Goal: Task Accomplishment & Management: Manage account settings

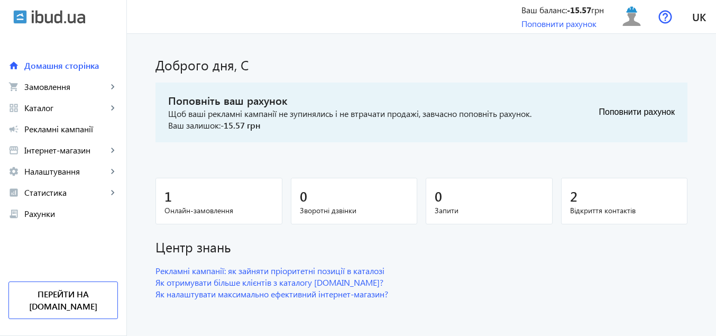
click at [176, 204] on div "1" at bounding box center [218, 196] width 109 height 19
click at [52, 85] on span "Замовлення" at bounding box center [65, 86] width 83 height 11
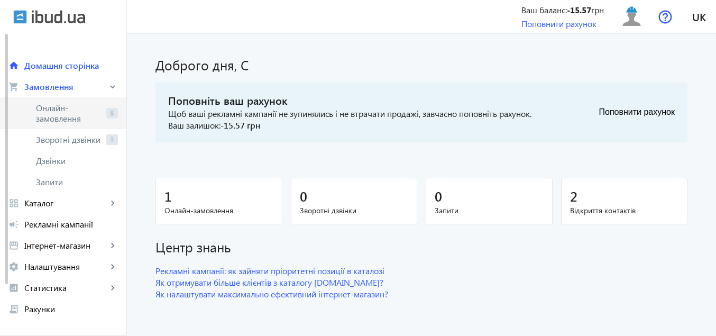
click at [53, 113] on span "Онлайн-замовлення" at bounding box center [69, 113] width 66 height 21
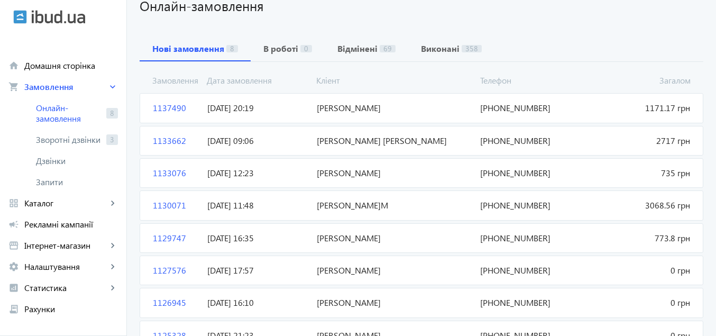
scroll to position [133, 0]
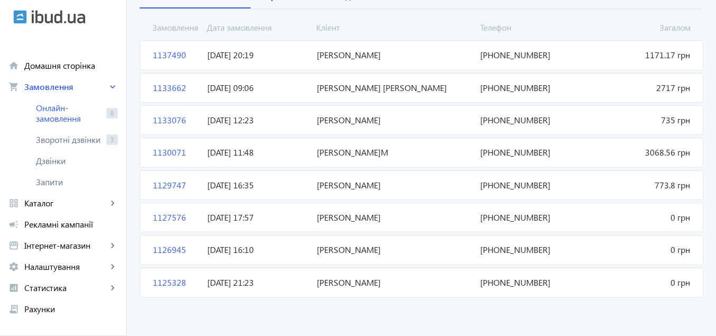
click at [165, 282] on span "1125328" at bounding box center [176, 283] width 54 height 12
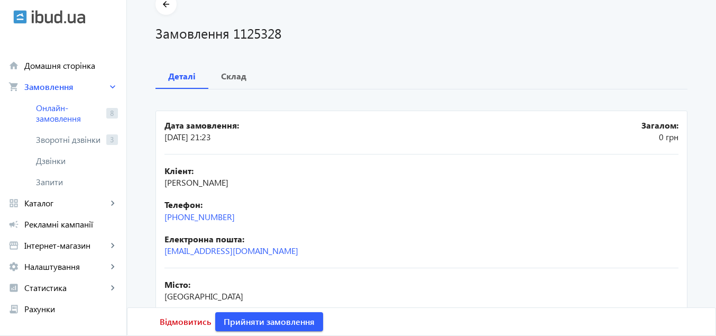
scroll to position [106, 0]
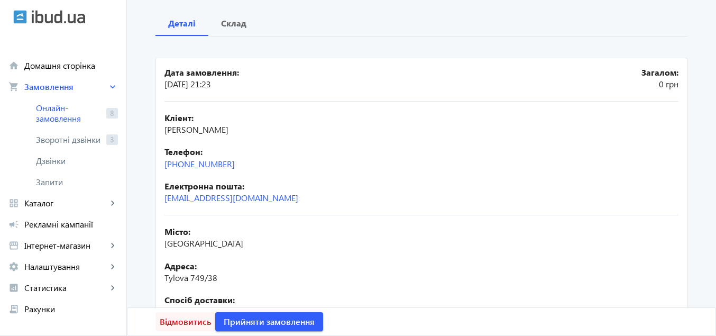
click at [185, 324] on span "Відмовитись" at bounding box center [185, 322] width 51 height 12
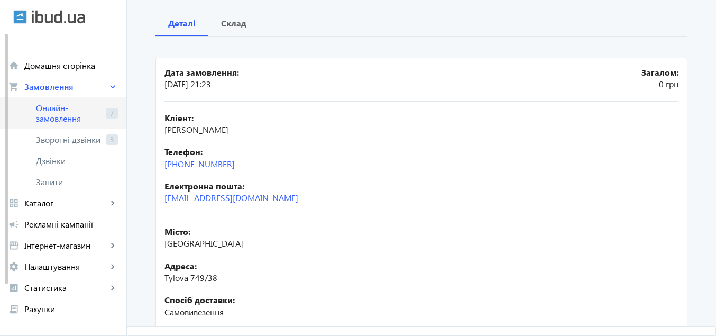
click at [50, 107] on span "Онлайн-замовлення" at bounding box center [69, 113] width 66 height 21
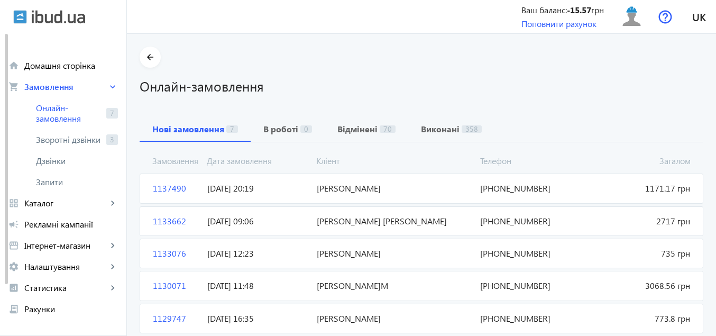
scroll to position [101, 0]
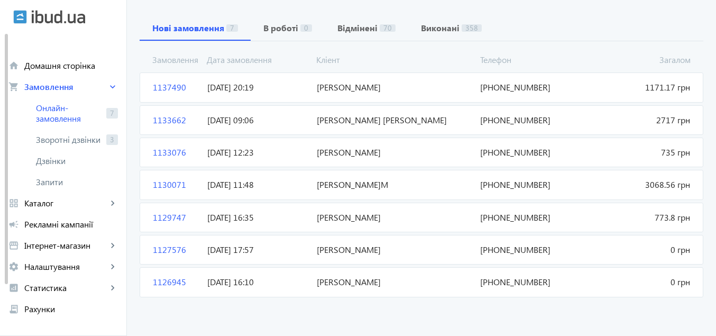
click at [168, 282] on span "1126945" at bounding box center [176, 282] width 54 height 12
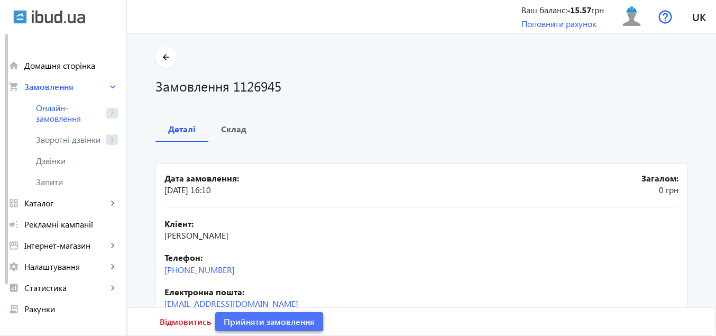
click at [257, 320] on span "Прийняти замовлення" at bounding box center [269, 322] width 91 height 12
click at [276, 322] on span "Замовлення опрацьоване" at bounding box center [276, 322] width 104 height 12
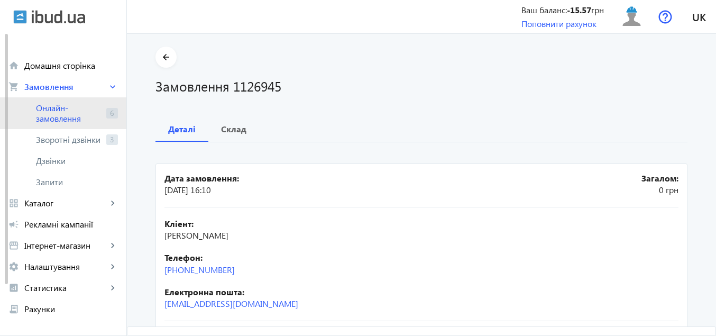
click at [53, 112] on span "Онлайн-замовлення" at bounding box center [69, 113] width 66 height 21
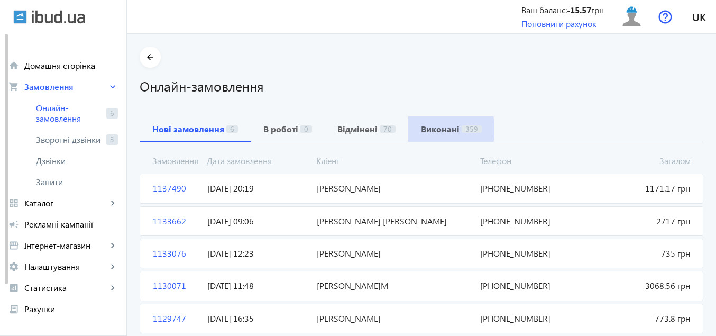
click at [434, 130] on b "Виконані" at bounding box center [440, 129] width 39 height 8
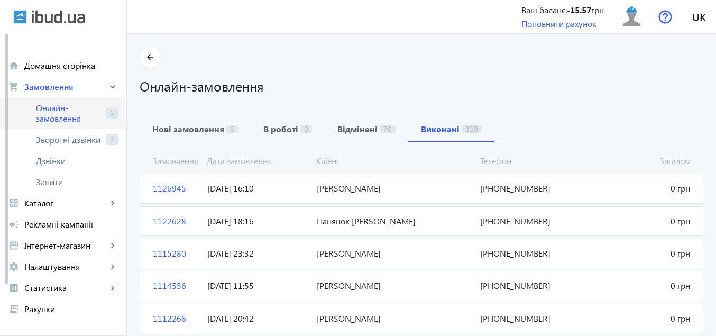
click at [59, 112] on span "Онлайн-замовлення" at bounding box center [69, 113] width 66 height 21
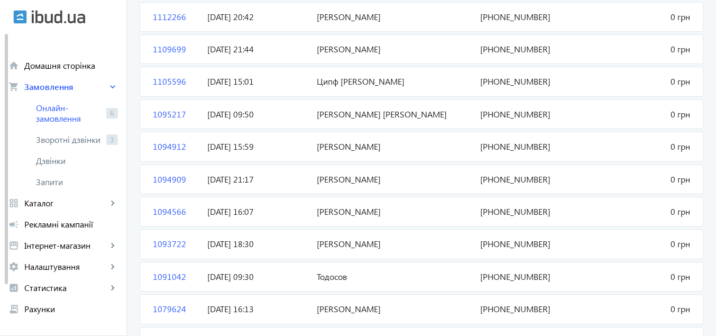
scroll to position [196, 0]
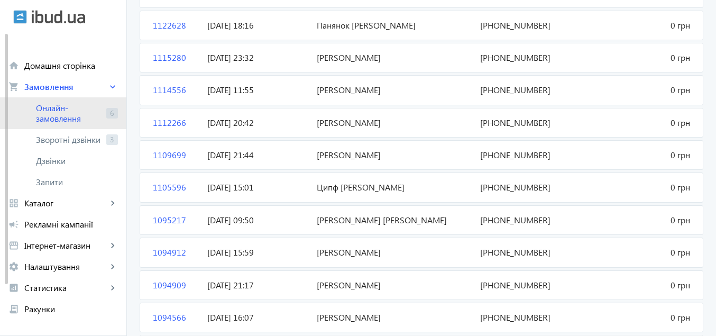
click at [57, 112] on span "Онлайн-замовлення" at bounding box center [69, 113] width 66 height 21
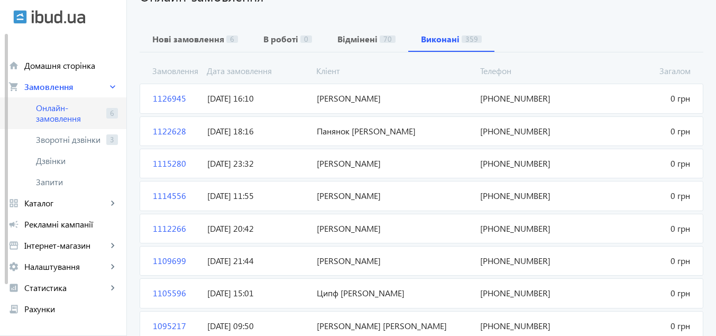
scroll to position [0, 0]
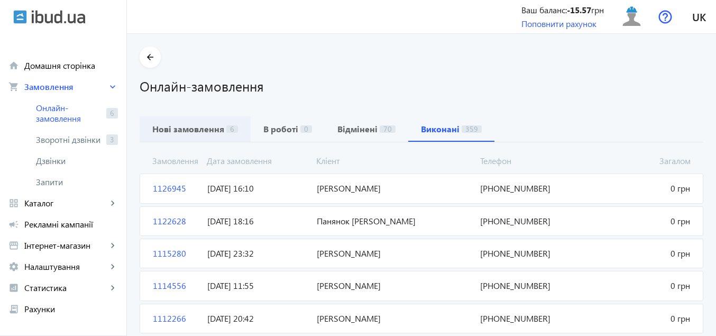
click at [182, 128] on b "Нові замовлення" at bounding box center [188, 129] width 72 height 8
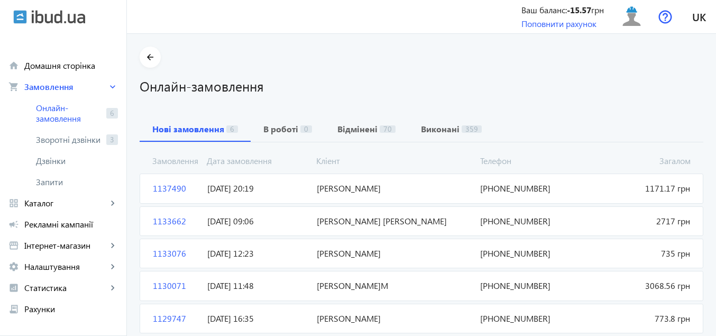
scroll to position [68, 0]
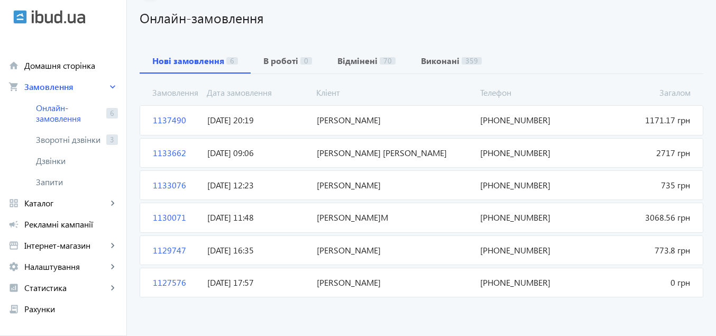
click at [164, 283] on span "1127576" at bounding box center [176, 283] width 54 height 12
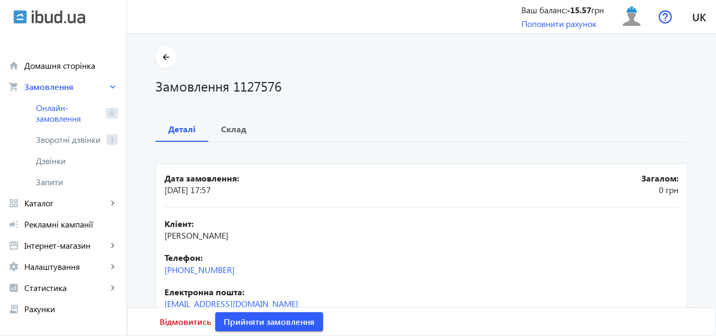
scroll to position [53, 0]
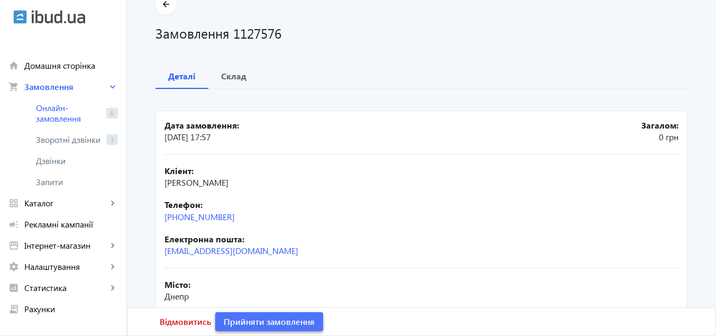
click at [251, 319] on span "Прийняти замовлення" at bounding box center [269, 322] width 91 height 12
click at [251, 319] on span "Замовлення опрацьоване" at bounding box center [276, 322] width 104 height 12
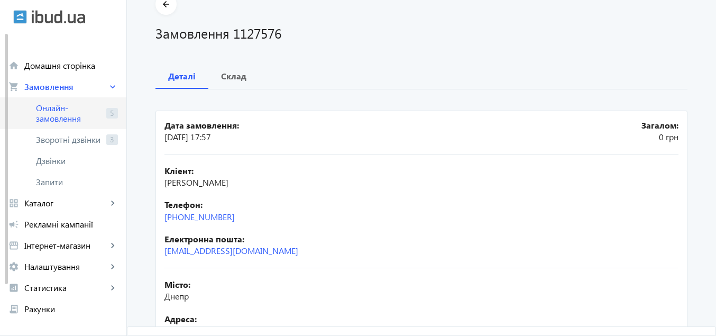
click at [63, 113] on span "Онлайн-замовлення" at bounding box center [69, 113] width 66 height 21
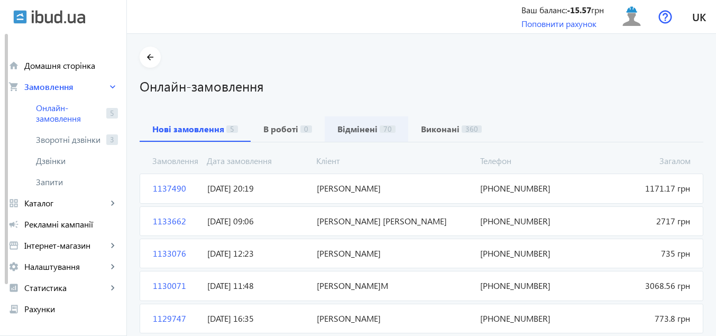
scroll to position [36, 0]
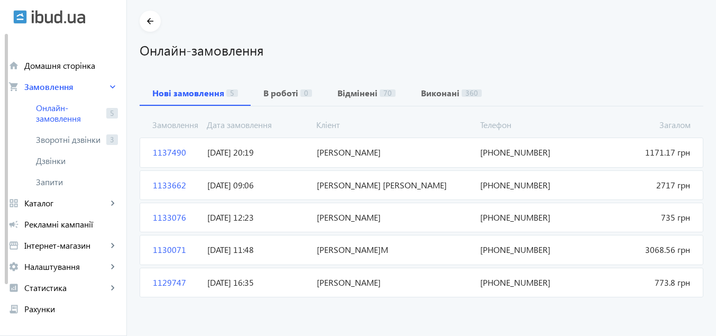
click at [165, 283] on span "1129747" at bounding box center [176, 283] width 54 height 12
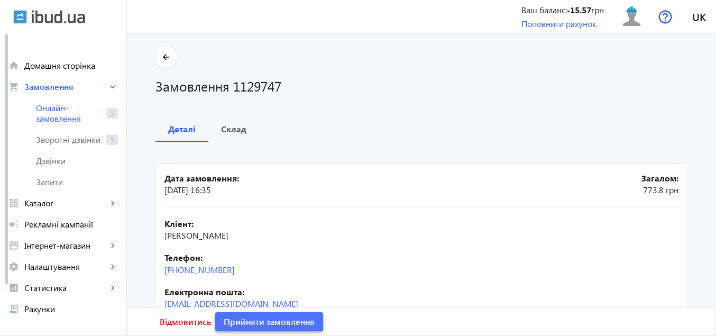
click at [254, 320] on span "Прийняти замовлення" at bounding box center [269, 322] width 91 height 12
click at [254, 320] on span "Замовлення опрацьоване" at bounding box center [276, 322] width 104 height 12
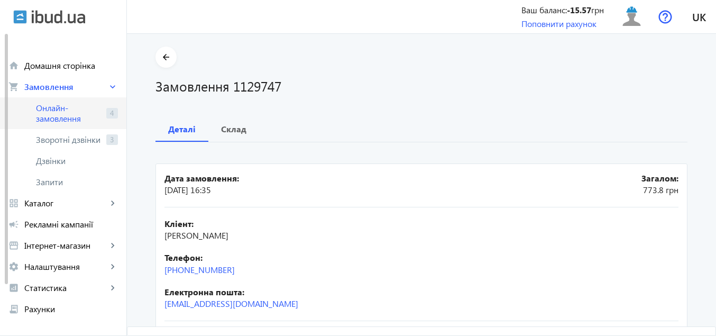
click at [66, 112] on span "Онлайн-замовлення" at bounding box center [69, 113] width 66 height 21
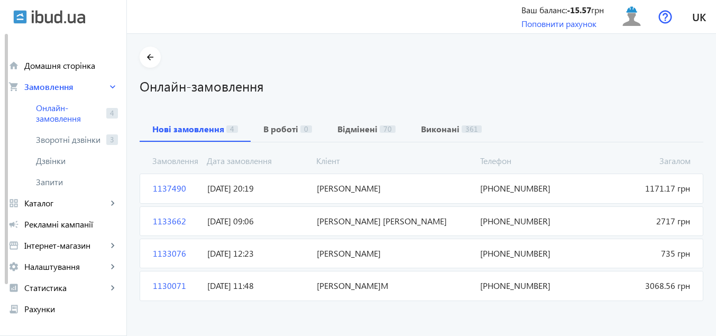
click at [170, 288] on span "1130071" at bounding box center [176, 286] width 54 height 12
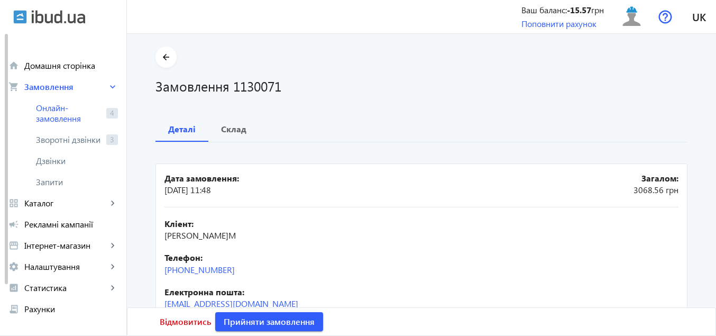
scroll to position [106, 0]
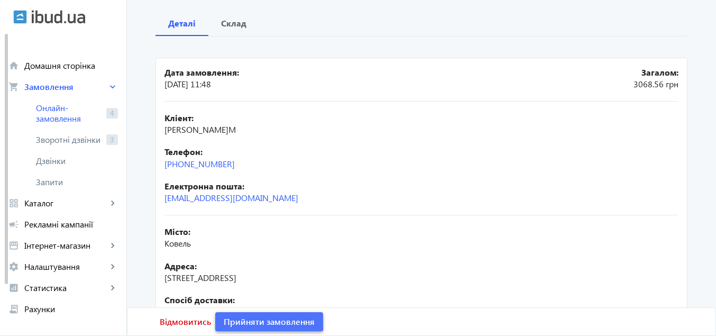
click at [246, 317] on span "Прийняти замовлення" at bounding box center [269, 322] width 91 height 12
click at [246, 317] on span "Замовлення опрацьоване" at bounding box center [276, 322] width 104 height 12
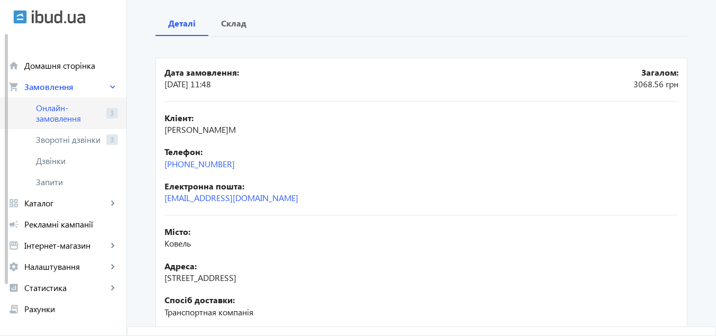
click at [58, 106] on span "Онлайн-замовлення" at bounding box center [69, 113] width 66 height 21
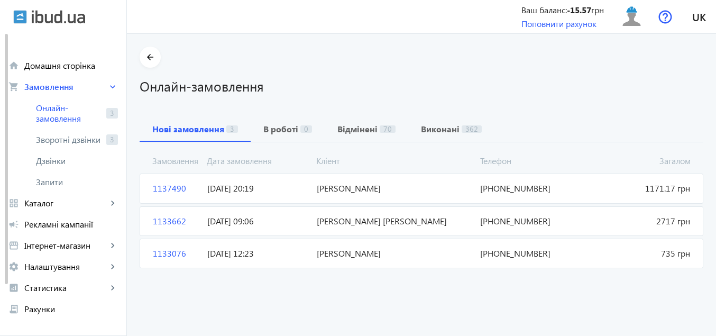
click at [164, 253] on span "1133076" at bounding box center [176, 253] width 54 height 12
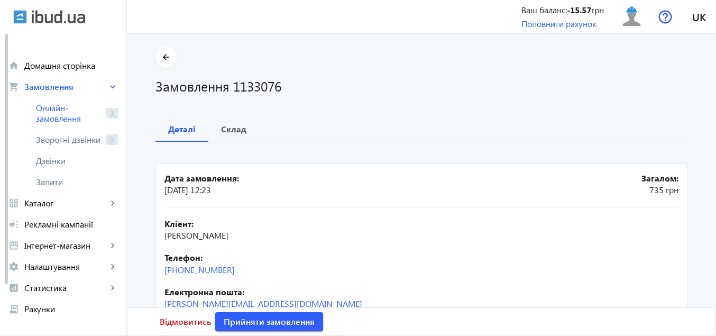
scroll to position [53, 0]
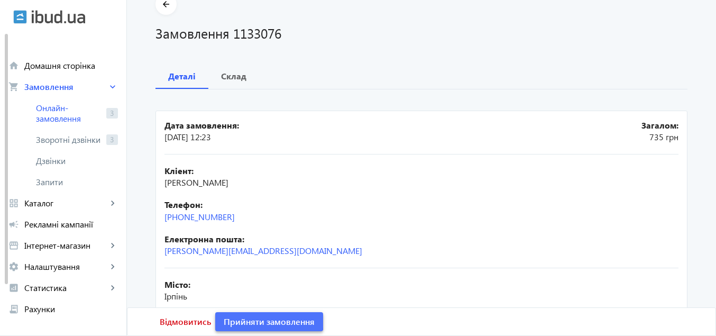
click at [251, 318] on span "Прийняти замовлення" at bounding box center [269, 322] width 91 height 12
click at [252, 319] on span "Замовлення опрацьоване" at bounding box center [276, 322] width 104 height 12
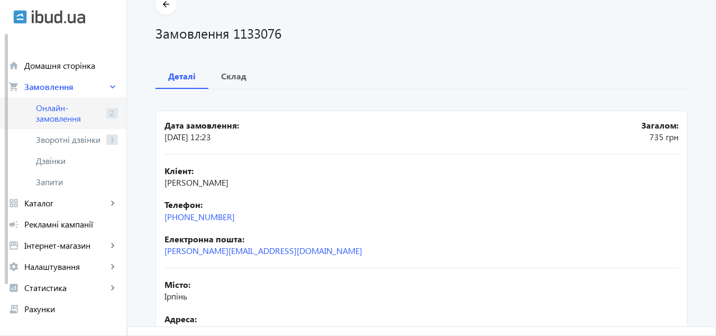
click at [62, 107] on span "Онлайн-замовлення" at bounding box center [69, 113] width 66 height 21
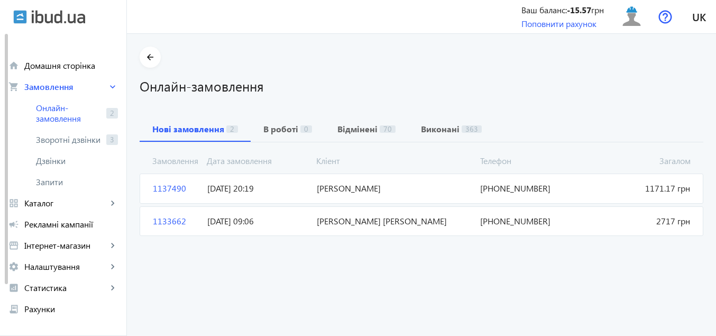
click at [167, 218] on span "1133662" at bounding box center [176, 221] width 54 height 12
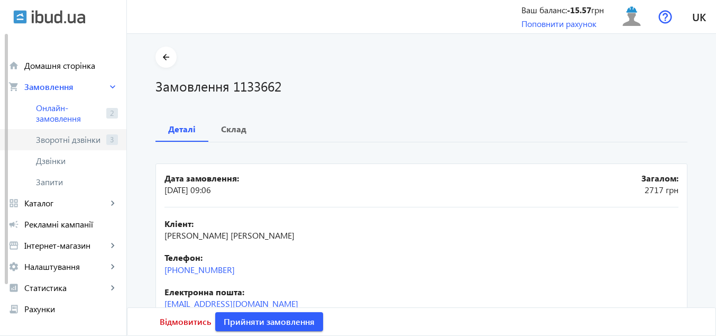
click at [76, 143] on span "Зворотні дзвінки" at bounding box center [69, 139] width 66 height 11
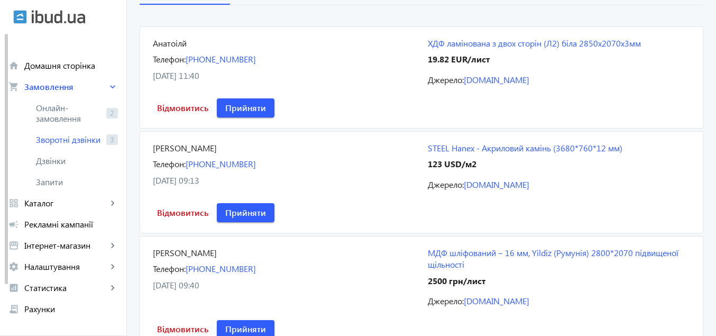
scroll to position [190, 0]
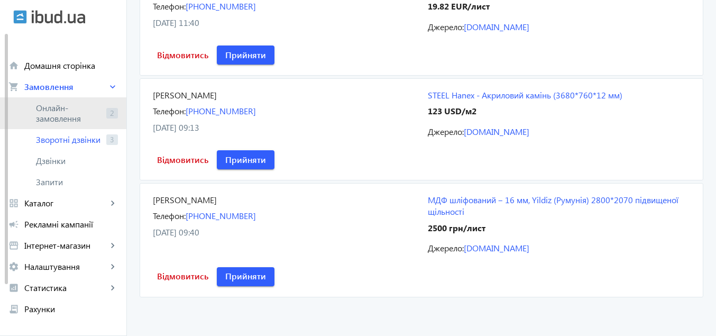
click at [64, 113] on span "Онлайн-замовлення" at bounding box center [69, 113] width 66 height 21
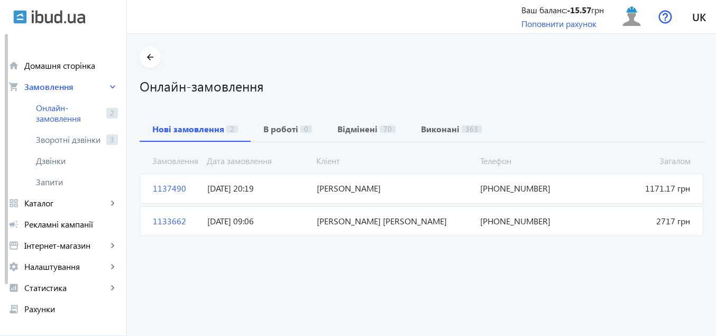
click at [162, 221] on span "1133662" at bounding box center [176, 221] width 54 height 12
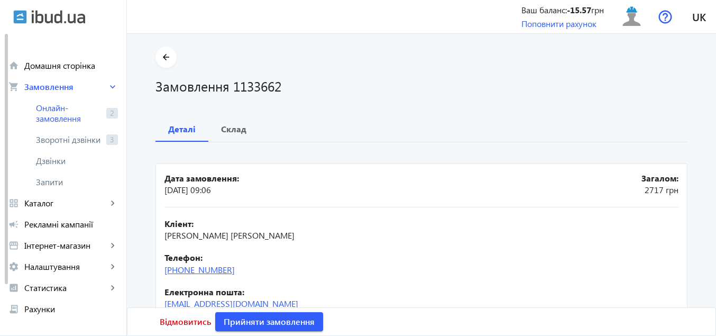
drag, startPoint x: 238, startPoint y: 269, endPoint x: 167, endPoint y: 270, distance: 71.4
click at [167, 270] on div "Телефон: [PHONE_NUMBER]" at bounding box center [421, 264] width 514 height 24
copy link "[PHONE_NUMBER]"
click at [174, 322] on span "Відмовитись" at bounding box center [185, 322] width 51 height 12
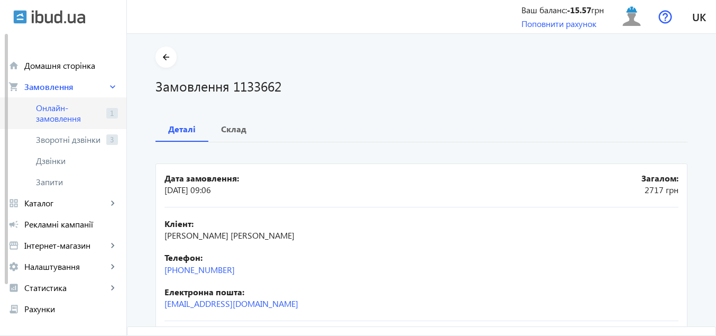
click at [54, 110] on span "Онлайн-замовлення" at bounding box center [69, 113] width 66 height 21
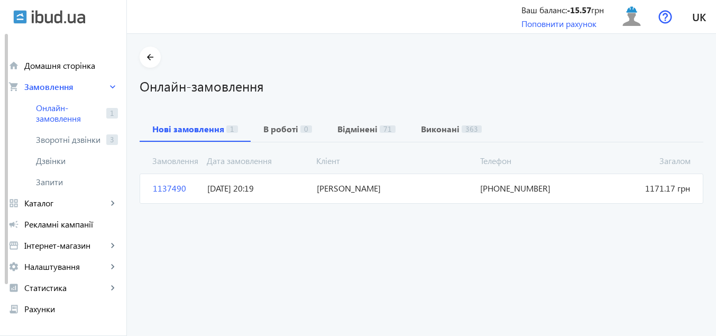
click at [174, 188] on span "1137490" at bounding box center [176, 188] width 54 height 12
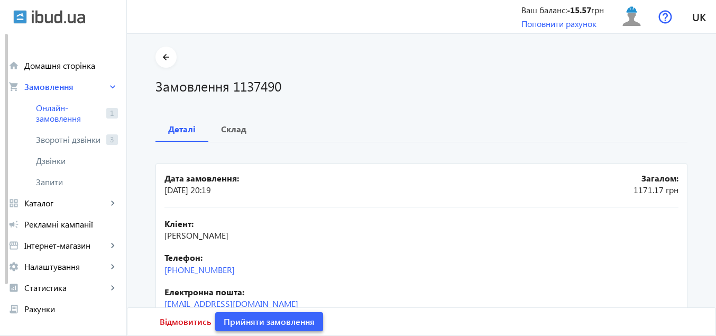
click at [240, 324] on span "Прийняти замовлення" at bounding box center [269, 322] width 91 height 12
click at [59, 140] on span "Зворотні дзвінки" at bounding box center [69, 139] width 66 height 11
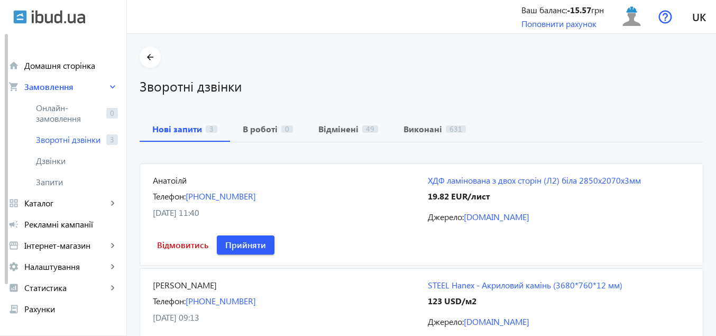
scroll to position [53, 0]
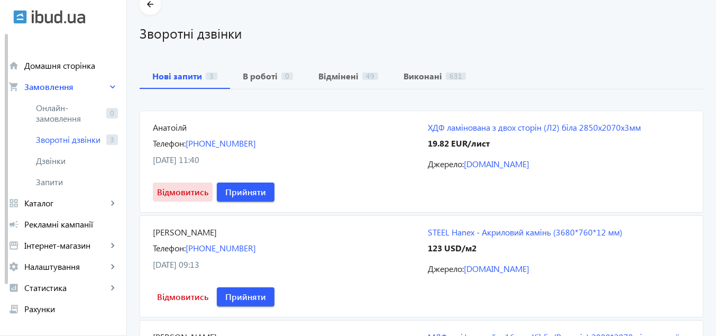
click at [178, 194] on span "Відмовитись" at bounding box center [182, 192] width 51 height 12
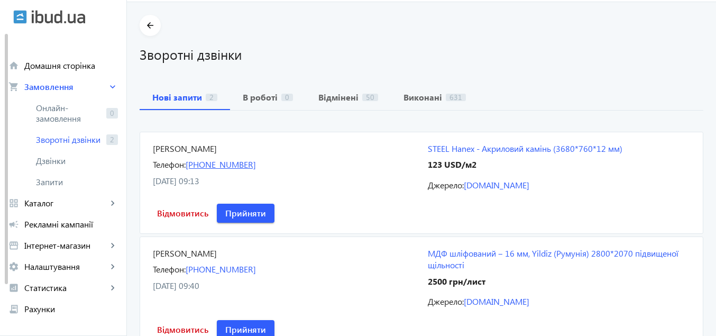
scroll to position [85, 0]
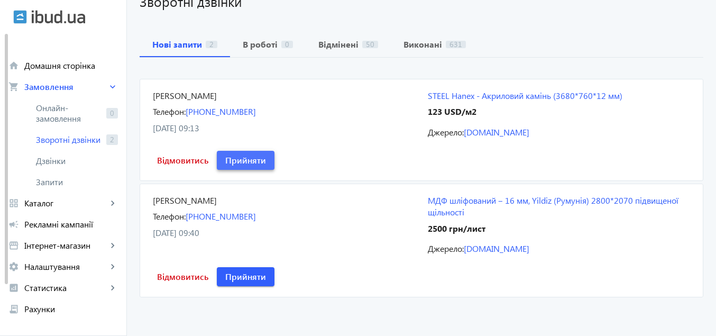
click at [244, 159] on span "Прийняти" at bounding box center [245, 160] width 41 height 12
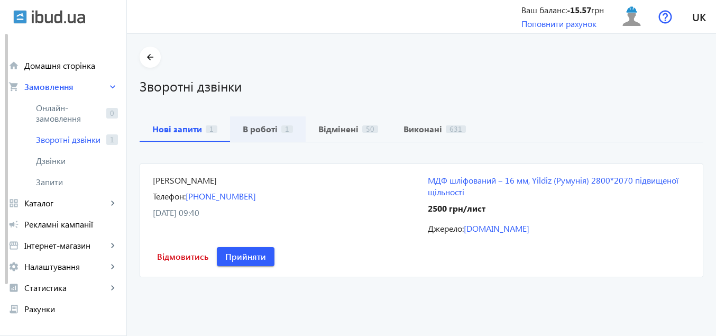
click at [259, 132] on b "В роботі" at bounding box center [260, 129] width 35 height 8
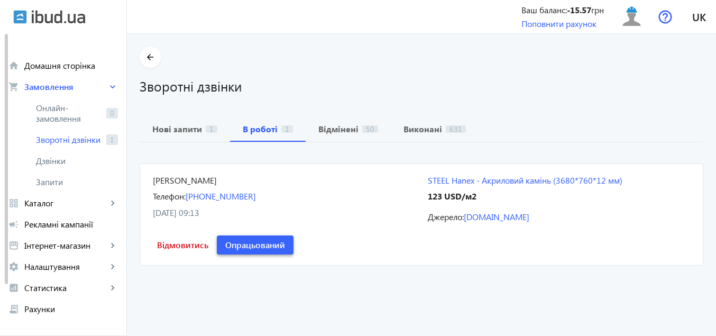
click at [246, 246] on span "Опрацьований" at bounding box center [255, 245] width 60 height 12
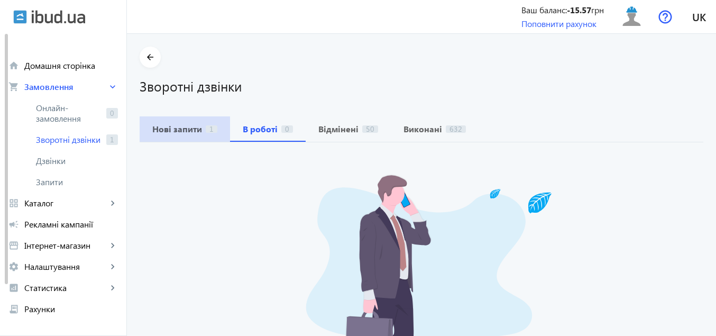
click at [182, 128] on b "Нові запити" at bounding box center [177, 129] width 50 height 8
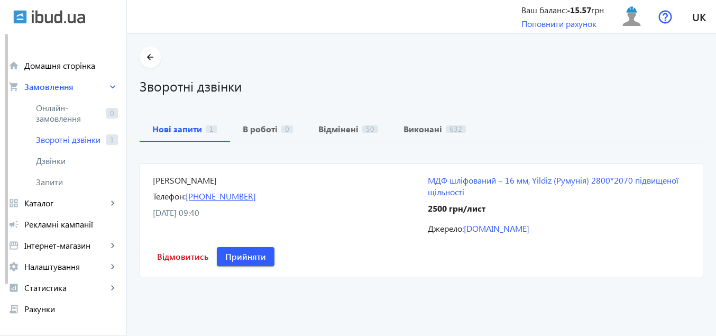
drag, startPoint x: 260, startPoint y: 195, endPoint x: 188, endPoint y: 196, distance: 71.4
click at [188, 196] on div "Телефон: [PHONE_NUMBER]" at bounding box center [284, 196] width 262 height 12
copy link "[PHONE_NUMBER]"
click at [173, 258] on span "Відмовитись" at bounding box center [182, 257] width 51 height 12
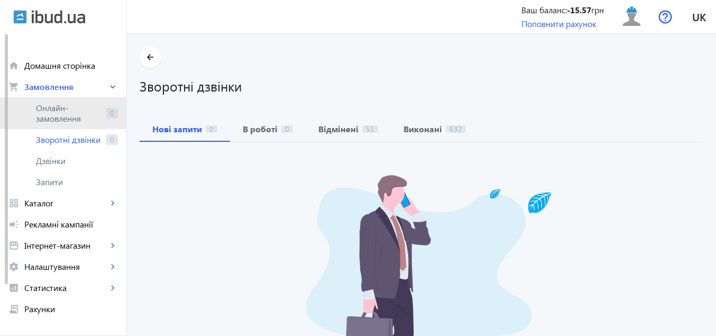
click at [63, 107] on span "Онлайн-замовлення" at bounding box center [69, 113] width 66 height 21
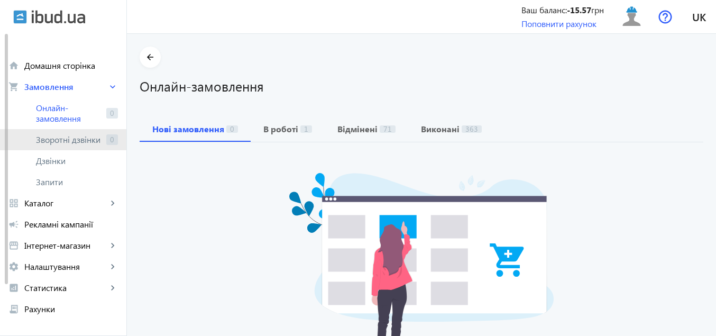
click at [66, 136] on span "Зворотні дзвінки" at bounding box center [69, 139] width 66 height 11
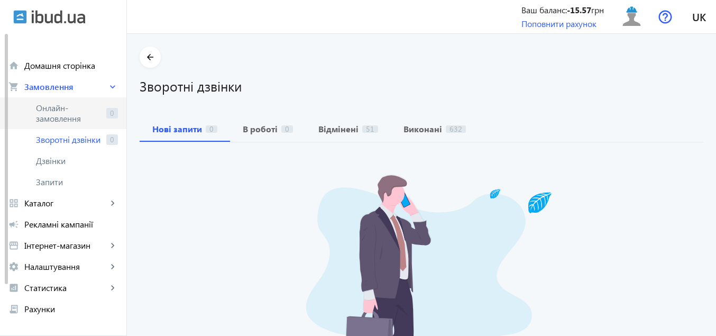
click at [56, 107] on span "Онлайн-замовлення" at bounding box center [69, 113] width 66 height 21
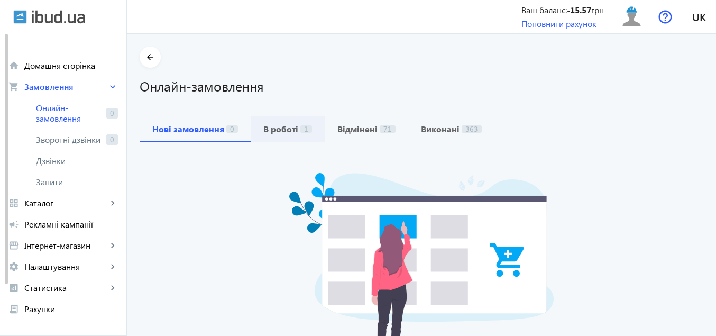
click at [278, 130] on b "В роботі" at bounding box center [280, 129] width 35 height 8
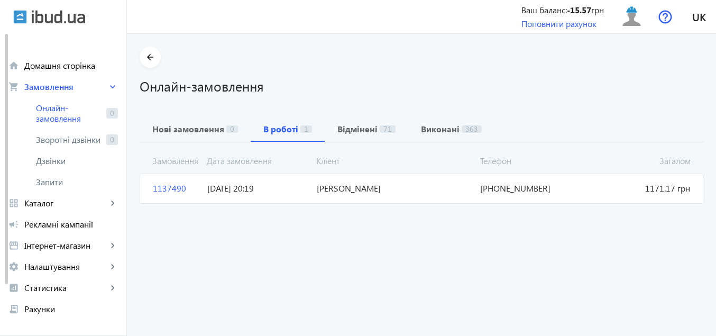
click at [160, 189] on span "1137490" at bounding box center [176, 188] width 54 height 12
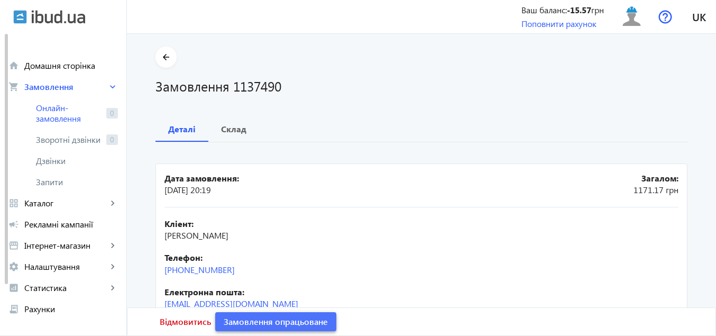
click at [241, 323] on span "Замовлення опрацьоване" at bounding box center [276, 322] width 104 height 12
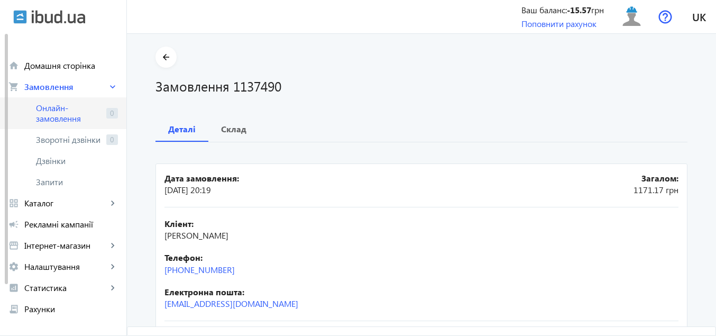
click at [50, 111] on span "Онлайн-замовлення" at bounding box center [69, 113] width 66 height 21
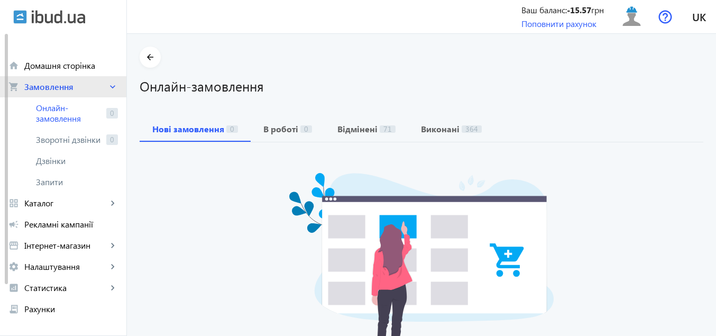
click at [51, 87] on span "Замовлення" at bounding box center [65, 86] width 83 height 11
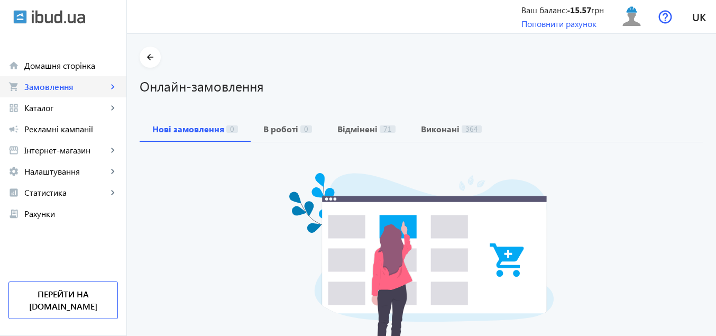
click at [52, 87] on span "Замовлення" at bounding box center [65, 86] width 83 height 11
